Goal: Find specific page/section: Find specific page/section

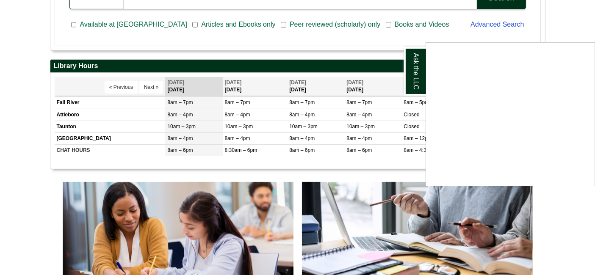
scroll to position [235, 0]
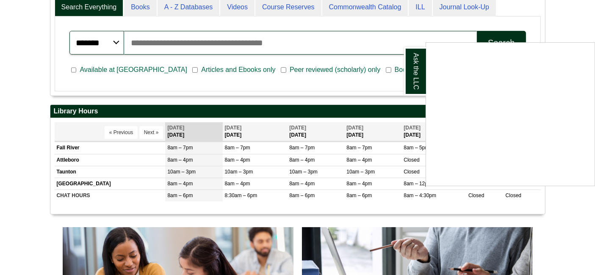
click at [468, 193] on div "Ask the LLC" at bounding box center [297, 137] width 595 height 275
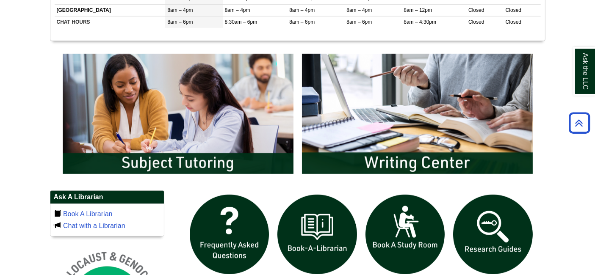
scroll to position [423, 0]
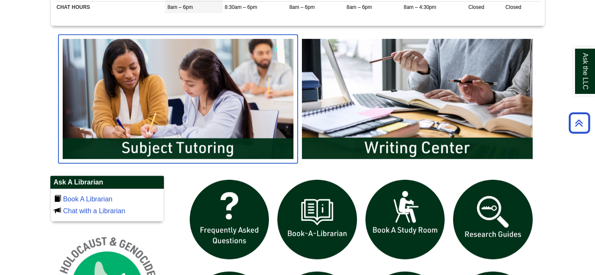
click at [239, 91] on img "slideshow" at bounding box center [177, 99] width 239 height 129
